Goal: Find specific page/section: Find specific page/section

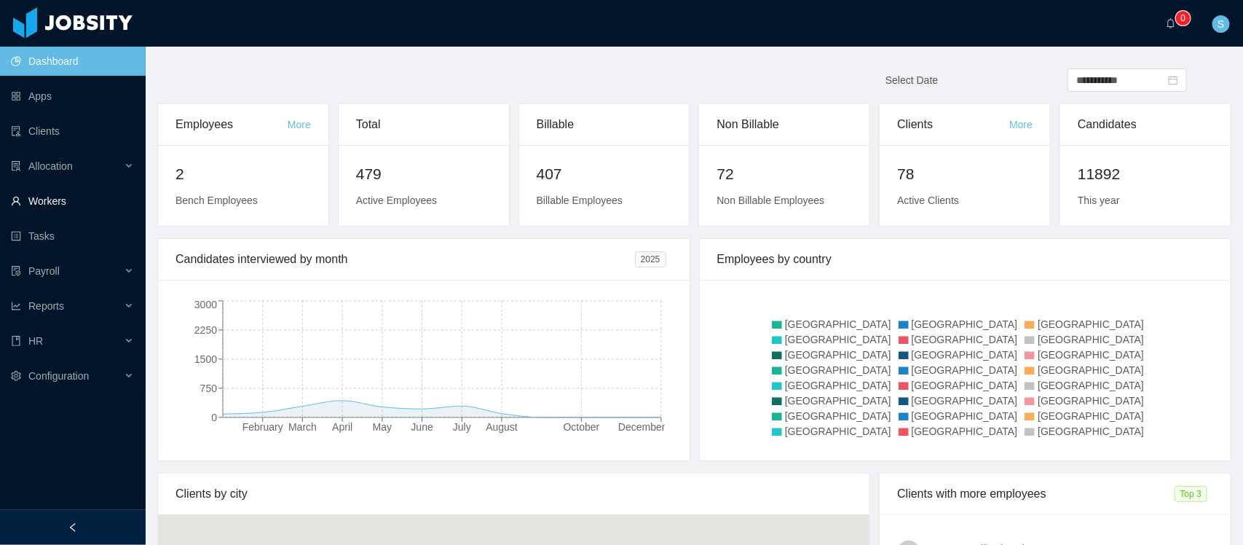
click at [95, 206] on link "Workers" at bounding box center [72, 200] width 123 height 29
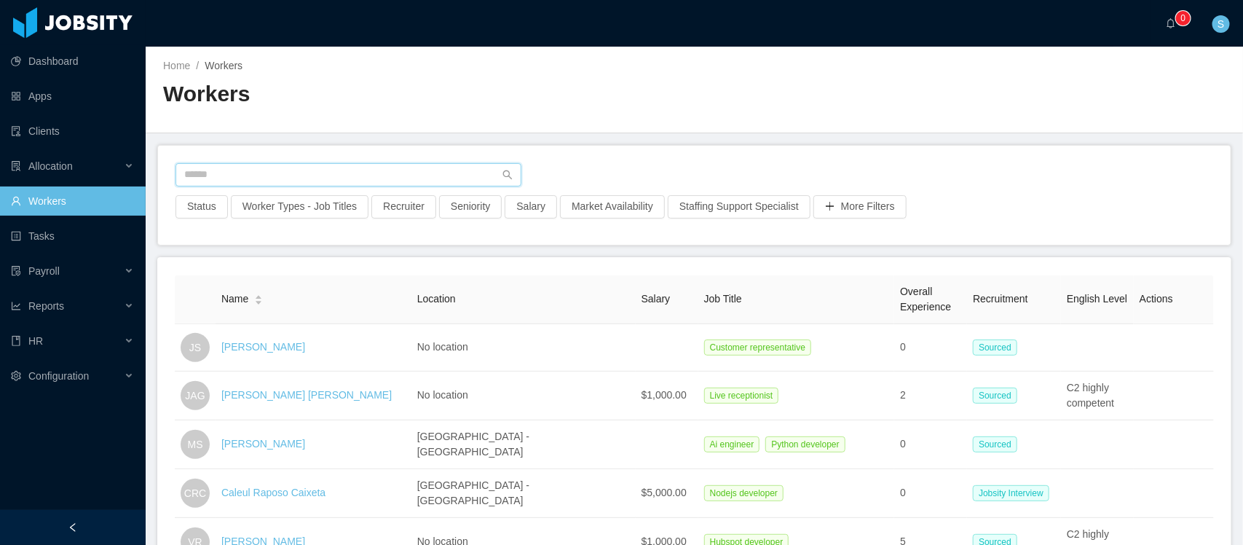
click at [321, 172] on input "text" at bounding box center [348, 174] width 346 height 23
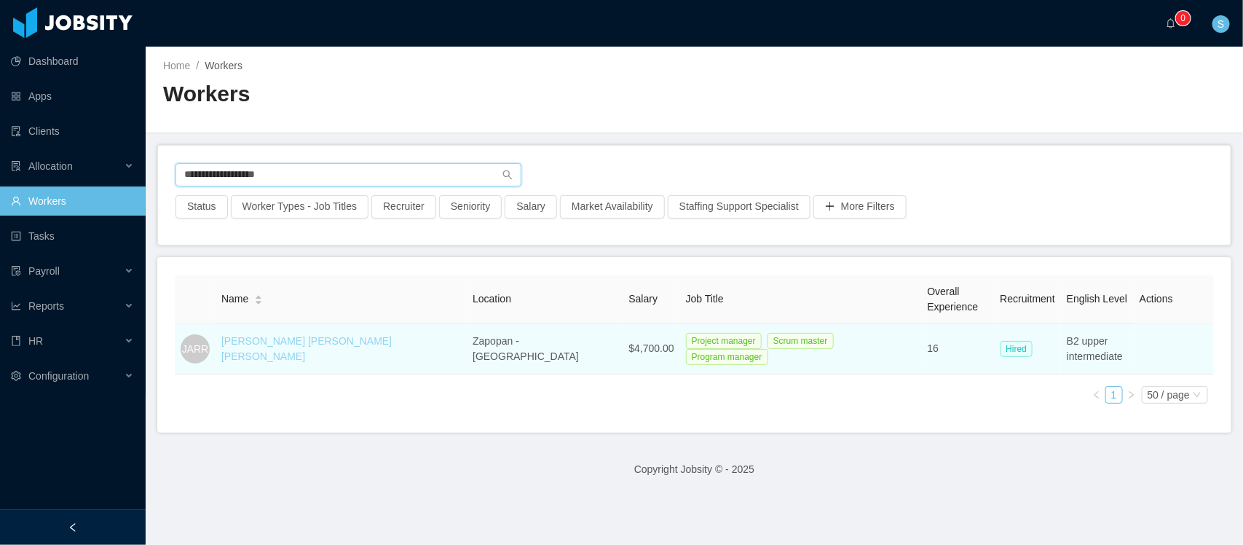
type input "**********"
click at [295, 341] on link "[PERSON_NAME] [PERSON_NAME] [PERSON_NAME]" at bounding box center [306, 348] width 170 height 27
